Goal: Understand process/instructions: Learn how to perform a task or action

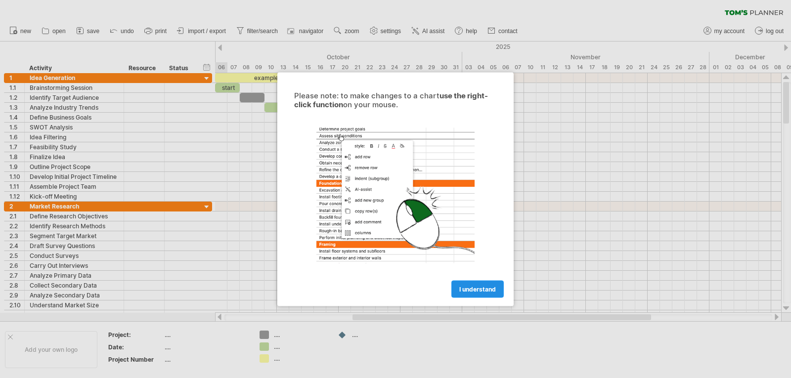
click at [480, 290] on span "I understand" at bounding box center [478, 288] width 37 height 7
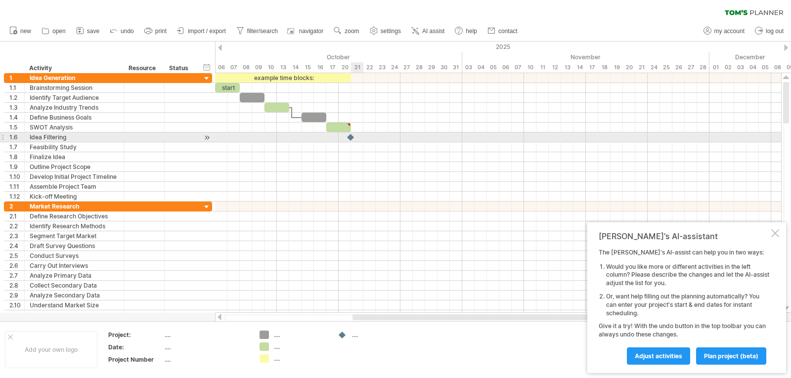
click at [359, 137] on div at bounding box center [498, 138] width 566 height 10
click at [352, 137] on div at bounding box center [351, 137] width 11 height 9
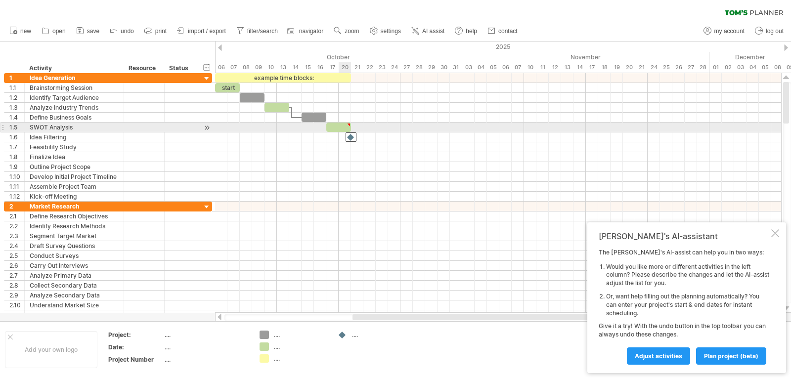
click at [343, 126] on div at bounding box center [338, 127] width 25 height 9
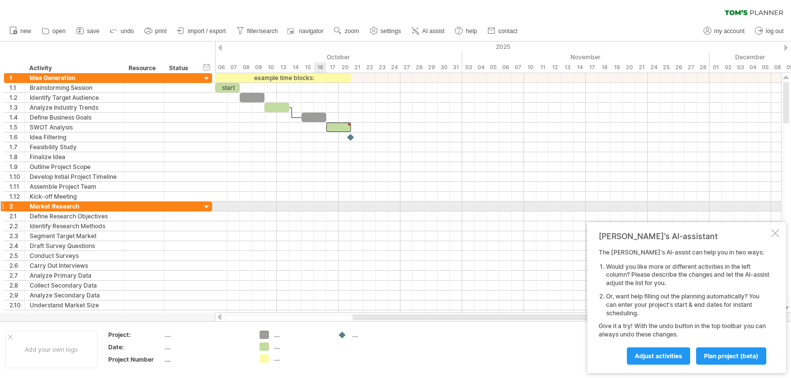
click at [326, 202] on div at bounding box center [498, 207] width 566 height 10
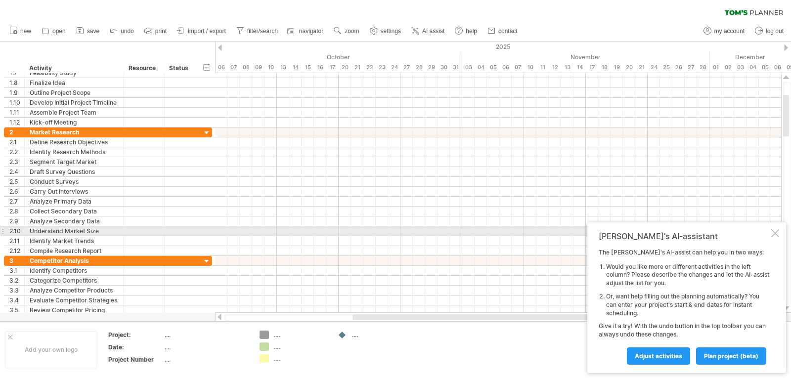
click at [777, 231] on div at bounding box center [776, 234] width 8 height 8
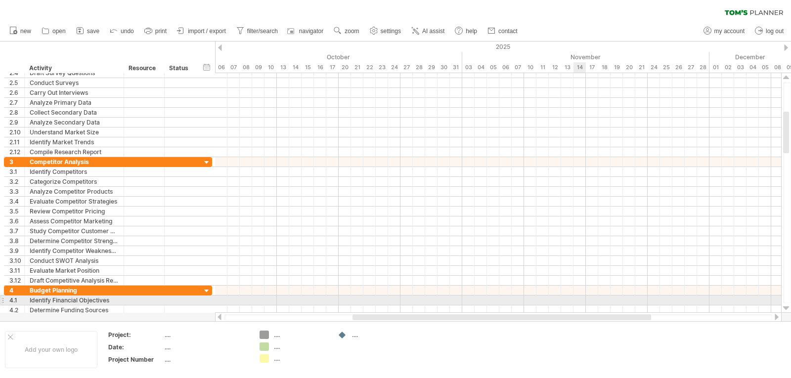
click at [575, 295] on div at bounding box center [498, 291] width 566 height 10
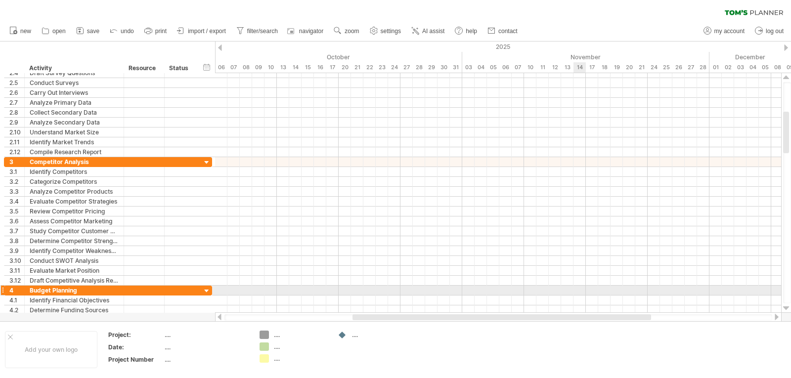
click at [575, 295] on div at bounding box center [498, 291] width 566 height 10
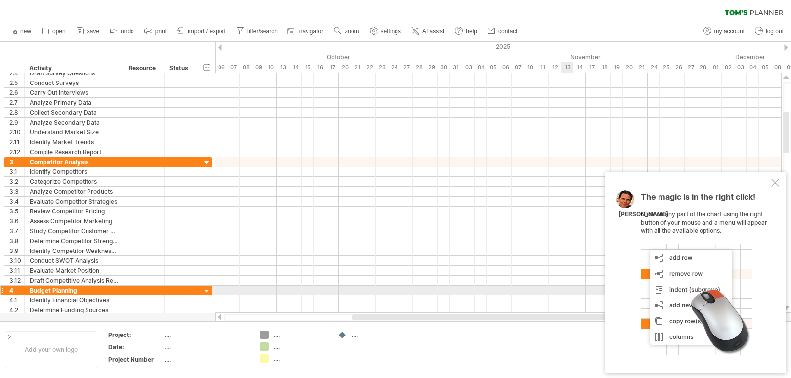
click at [570, 291] on div at bounding box center [498, 291] width 566 height 10
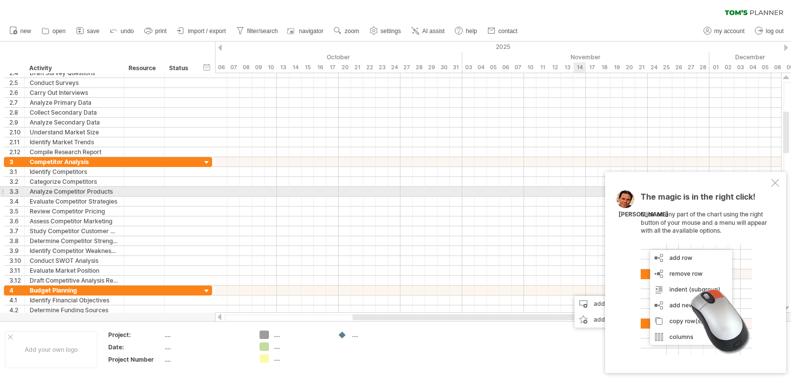
click at [771, 186] on div "The magic is in the right click! Click on any part of the chart using the right…" at bounding box center [695, 272] width 181 height 201
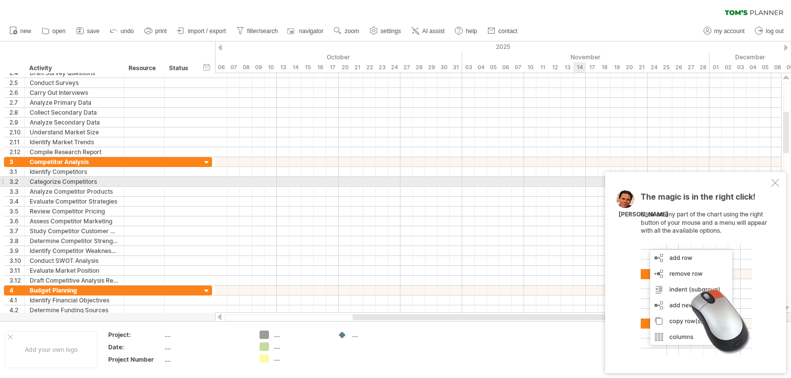
click at [774, 183] on div at bounding box center [776, 183] width 8 height 8
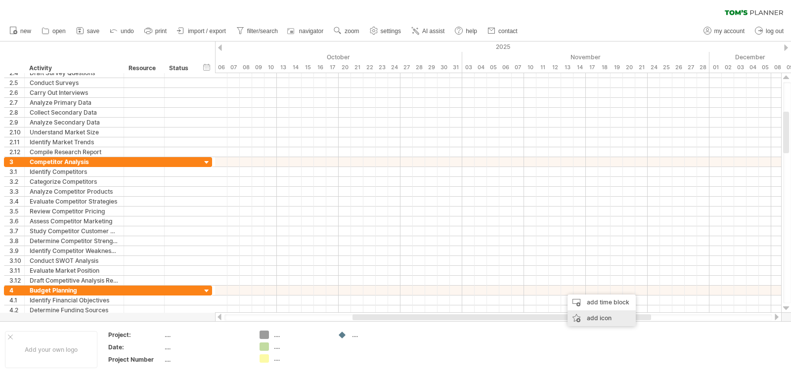
click at [590, 316] on div "add icon" at bounding box center [602, 319] width 68 height 16
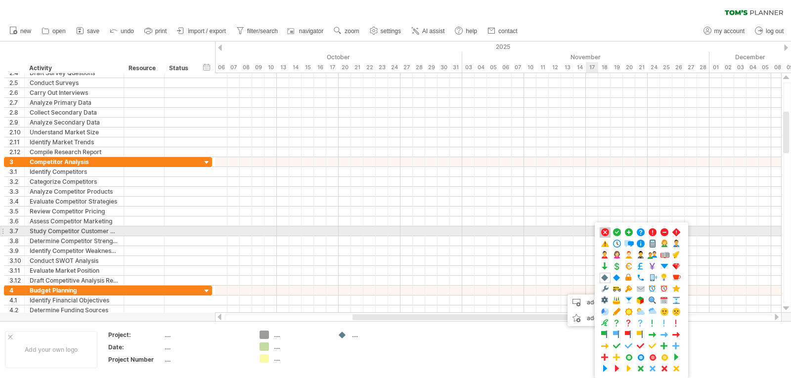
click at [606, 233] on span at bounding box center [606, 232] width 10 height 9
